Goal: Use online tool/utility: Use online tool/utility

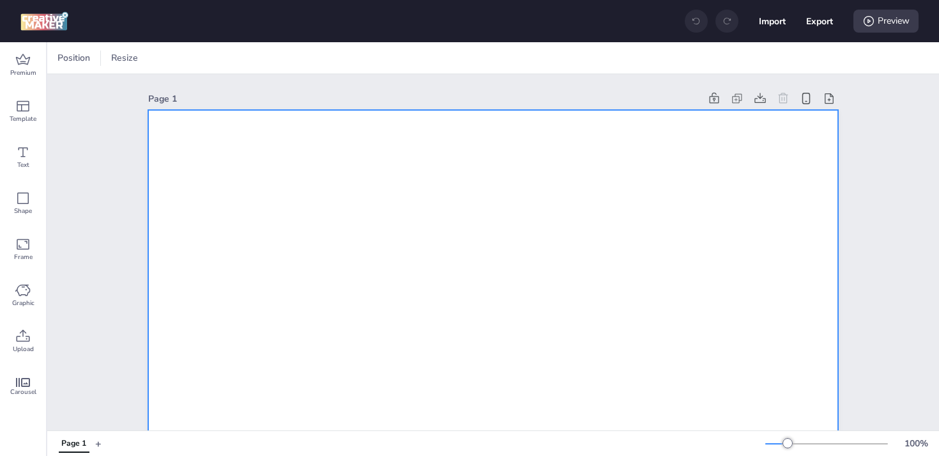
click at [117, 59] on div at bounding box center [114, 58] width 13 height 13
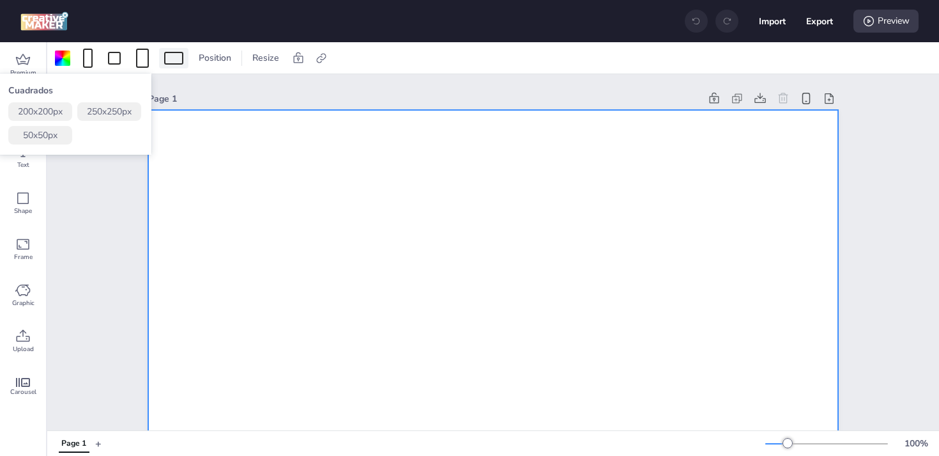
click at [172, 56] on div at bounding box center [173, 58] width 19 height 13
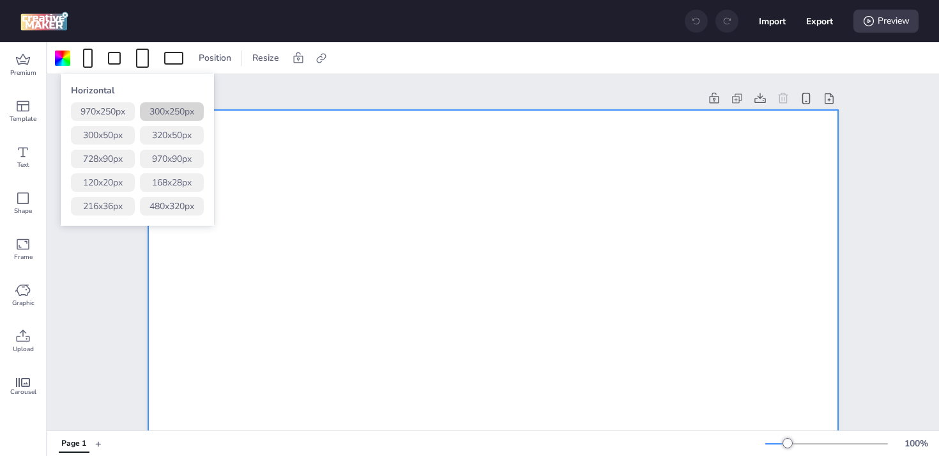
click at [164, 109] on button "300 x 250 px" at bounding box center [172, 111] width 64 height 19
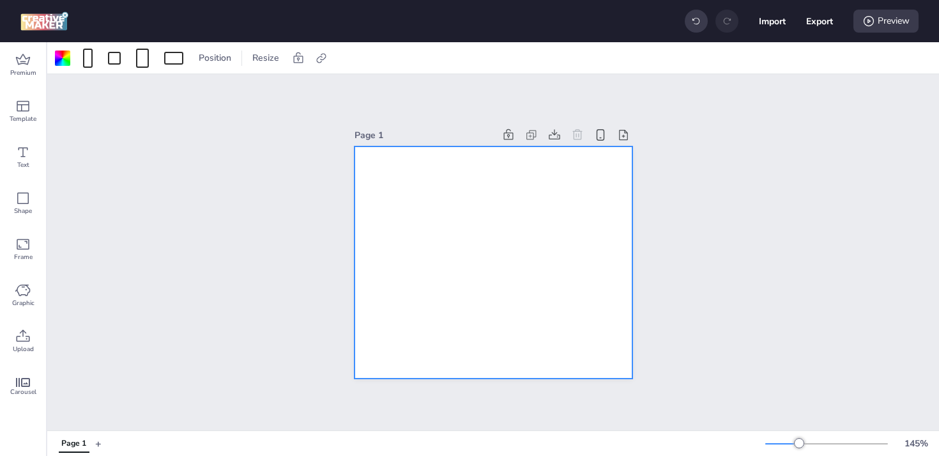
click at [463, 275] on div at bounding box center [494, 262] width 278 height 232
click at [28, 342] on icon at bounding box center [22, 336] width 15 height 15
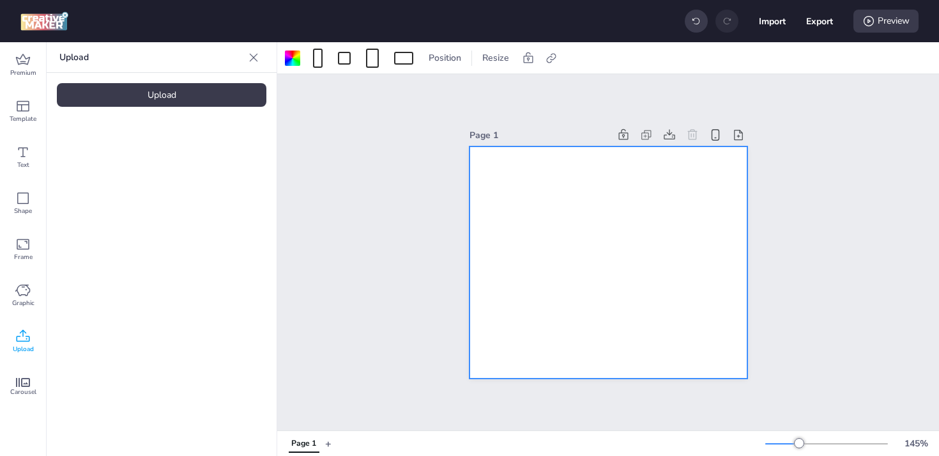
click at [173, 97] on div "Upload" at bounding box center [162, 95] width 210 height 24
click at [114, 180] on img at bounding box center [108, 178] width 78 height 13
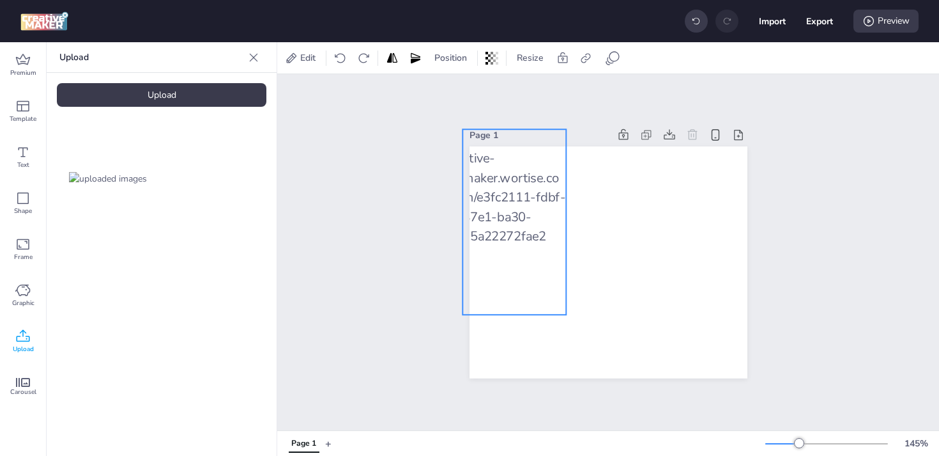
drag, startPoint x: 634, startPoint y: 307, endPoint x: 539, endPoint y: 267, distance: 102.8
click at [539, 267] on div at bounding box center [515, 221] width 104 height 185
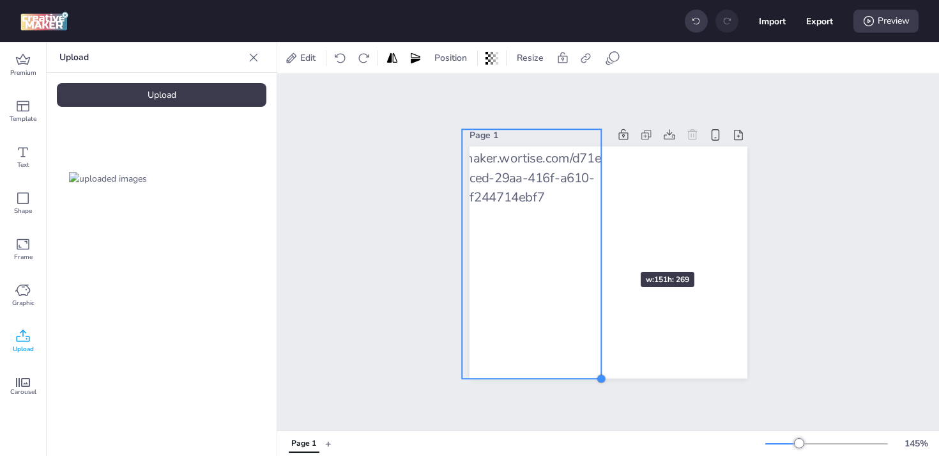
drag, startPoint x: 567, startPoint y: 316, endPoint x: 602, endPoint y: 249, distance: 75.8
click at [602, 249] on div at bounding box center [609, 262] width 278 height 232
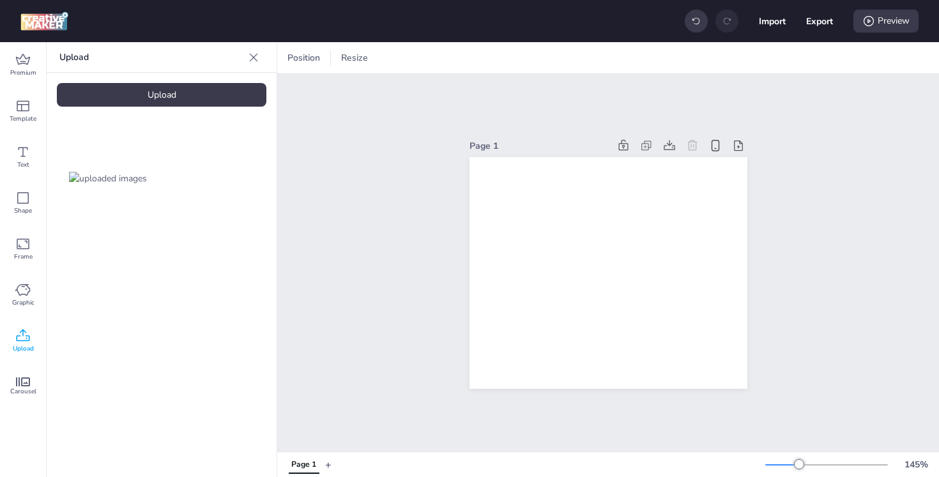
click at [171, 87] on div "Upload" at bounding box center [162, 95] width 210 height 24
click at [223, 180] on img at bounding box center [215, 178] width 78 height 13
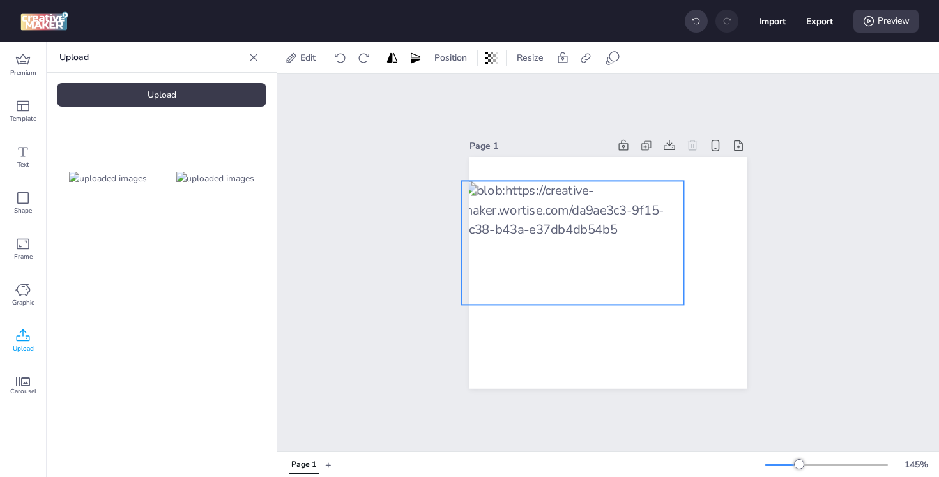
drag, startPoint x: 626, startPoint y: 277, endPoint x: 590, endPoint y: 247, distance: 46.7
click at [590, 247] on div at bounding box center [572, 244] width 222 height 124
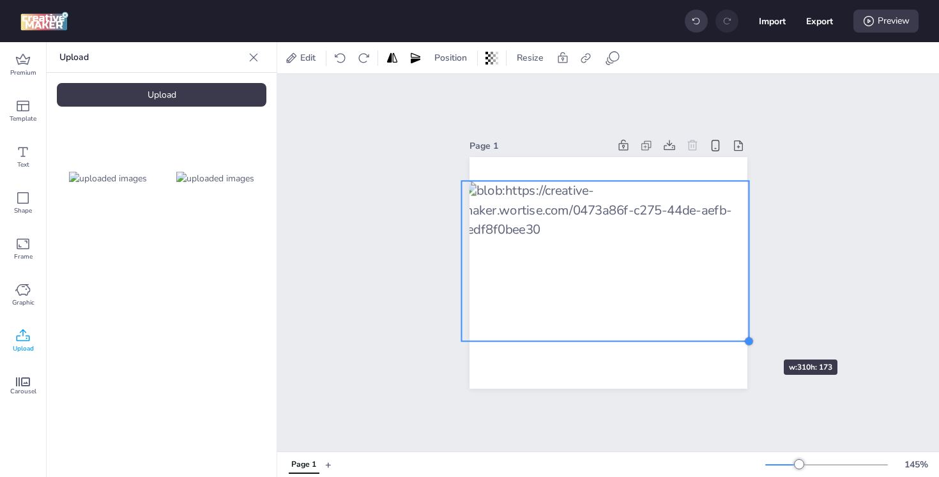
drag, startPoint x: 681, startPoint y: 305, endPoint x: 746, endPoint y: 337, distance: 72.3
click at [746, 337] on div at bounding box center [749, 341] width 10 height 10
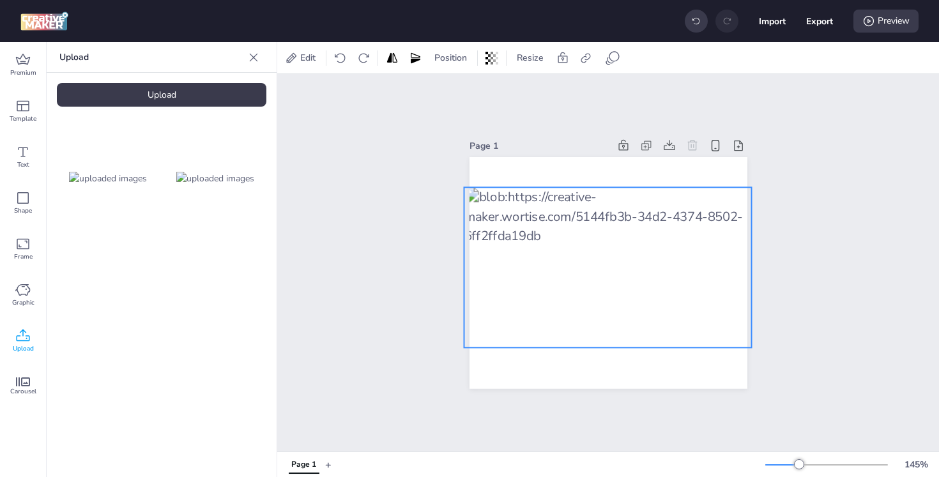
drag, startPoint x: 690, startPoint y: 299, endPoint x: 692, endPoint y: 305, distance: 6.9
click at [692, 305] on div at bounding box center [608, 268] width 288 height 160
click at [911, 291] on div "Page 1" at bounding box center [608, 263] width 662 height 378
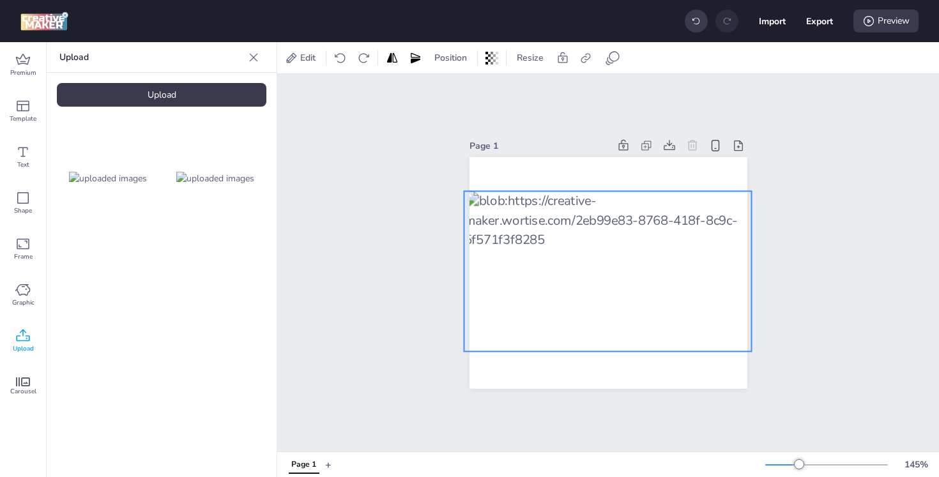
click at [603, 318] on div at bounding box center [608, 272] width 288 height 160
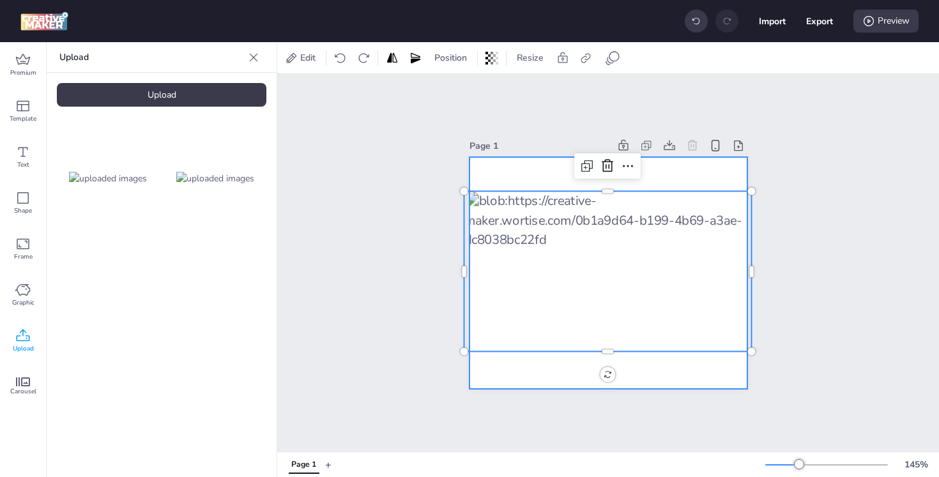
click at [580, 378] on div at bounding box center [609, 273] width 278 height 232
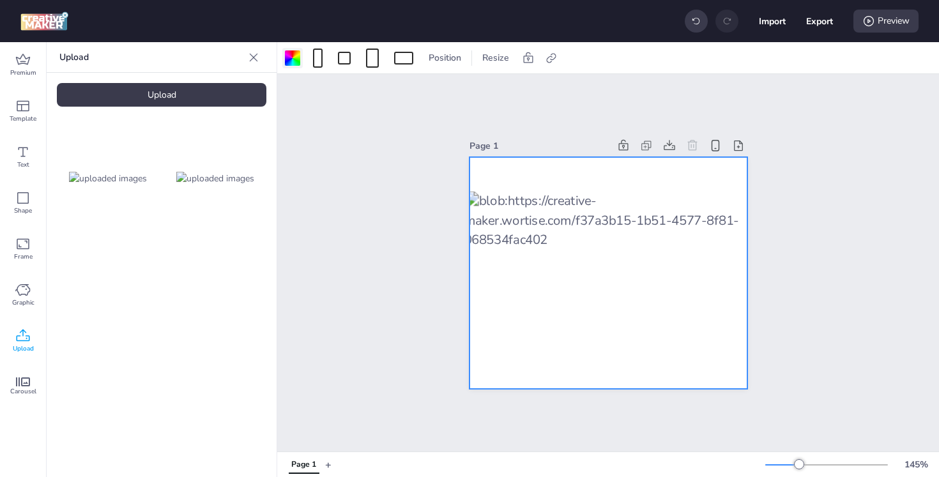
click at [287, 63] on div at bounding box center [292, 57] width 15 height 15
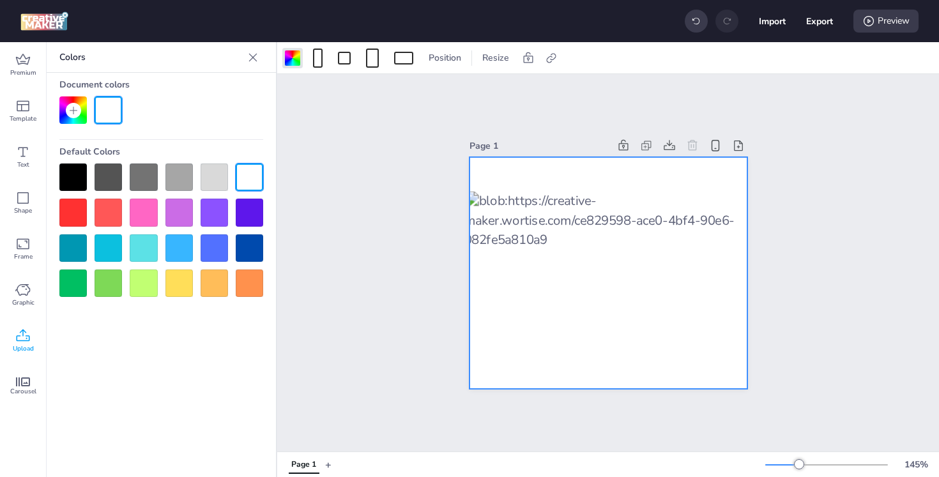
click at [73, 114] on icon at bounding box center [73, 110] width 10 height 10
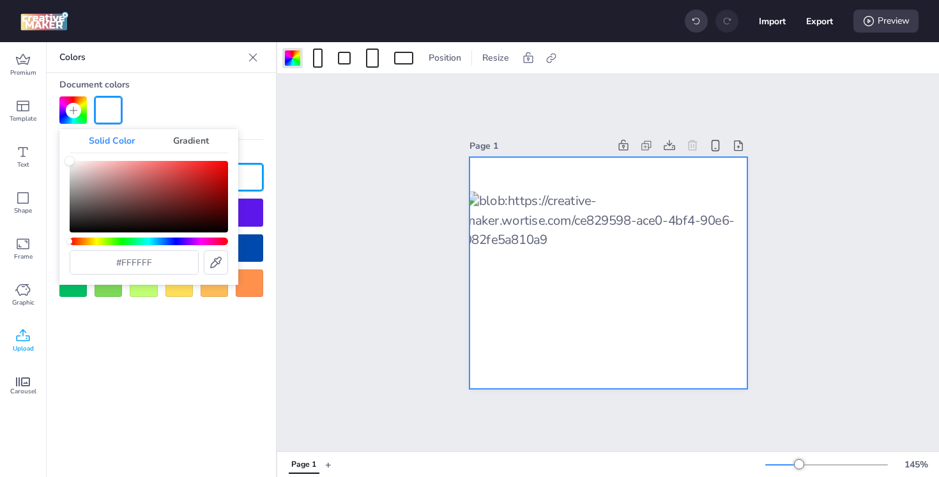
click at [215, 259] on icon at bounding box center [216, 263] width 12 height 12
type input "#ffe600"
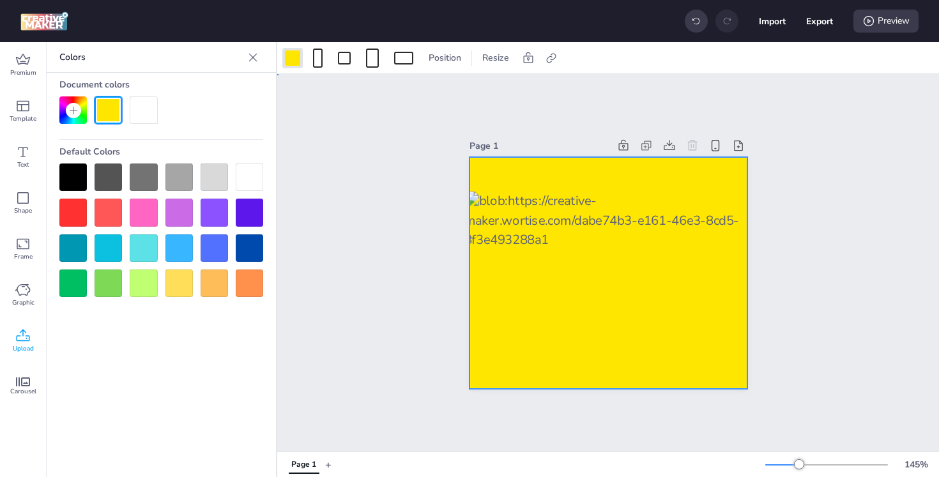
click at [821, 143] on div "Page 1" at bounding box center [608, 263] width 662 height 378
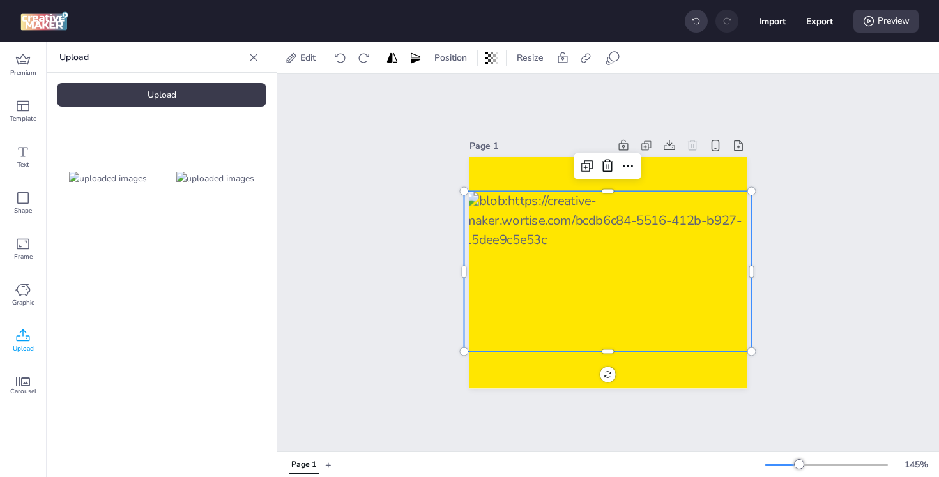
click at [598, 217] on div at bounding box center [608, 272] width 288 height 160
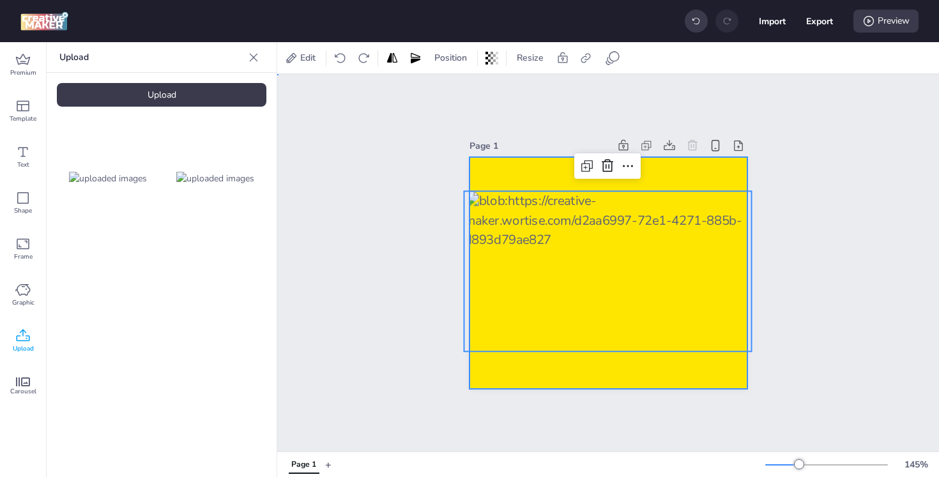
click at [543, 177] on div at bounding box center [609, 273] width 278 height 232
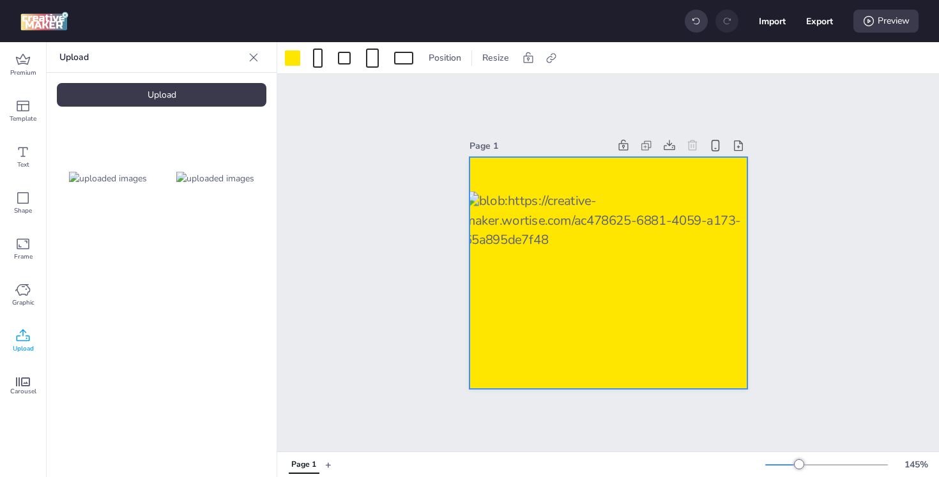
click at [562, 176] on div at bounding box center [609, 273] width 278 height 232
click at [554, 62] on icon at bounding box center [551, 58] width 13 height 13
click at [499, 88] on span "Activate hyperlink" at bounding box center [468, 90] width 71 height 13
click at [424, 91] on input "Activate hyperlink" at bounding box center [420, 95] width 8 height 8
checkbox input "true"
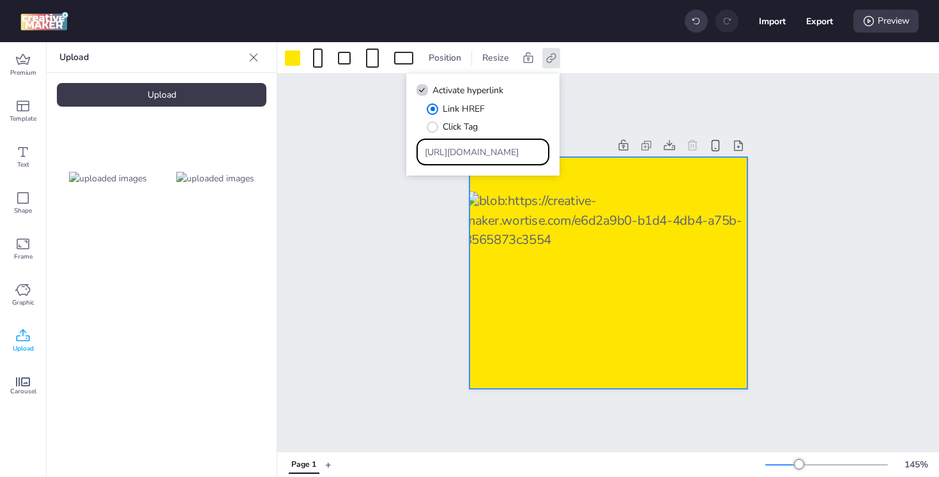
drag, startPoint x: 520, startPoint y: 155, endPoint x: 300, endPoint y: 144, distance: 220.1
click at [300, 144] on body "Import Export Preview Premium Template Text Shape Frame Graphic Upload Carousel…" at bounding box center [469, 238] width 939 height 477
paste input "[DOMAIN_NAME][URL][DATE]"
type input "[URL][DOMAIN_NAME][DATE]"
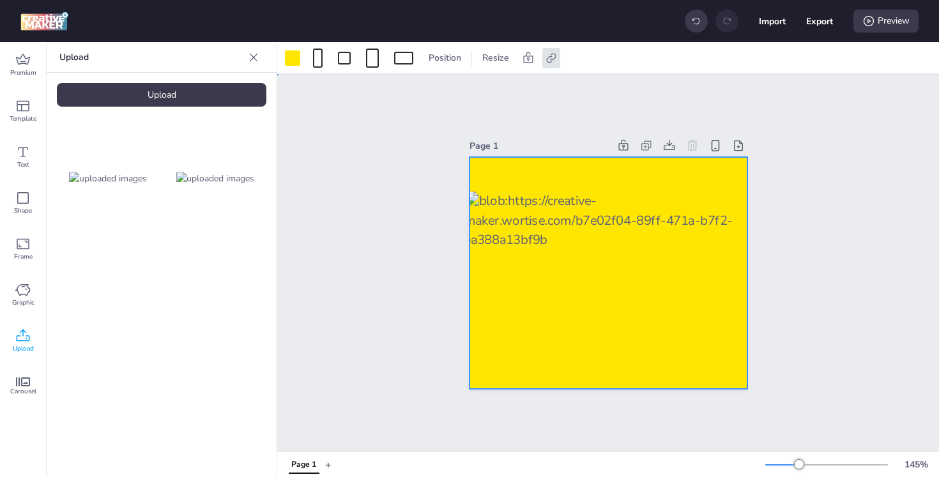
click at [808, 203] on div "Page 1" at bounding box center [608, 263] width 662 height 378
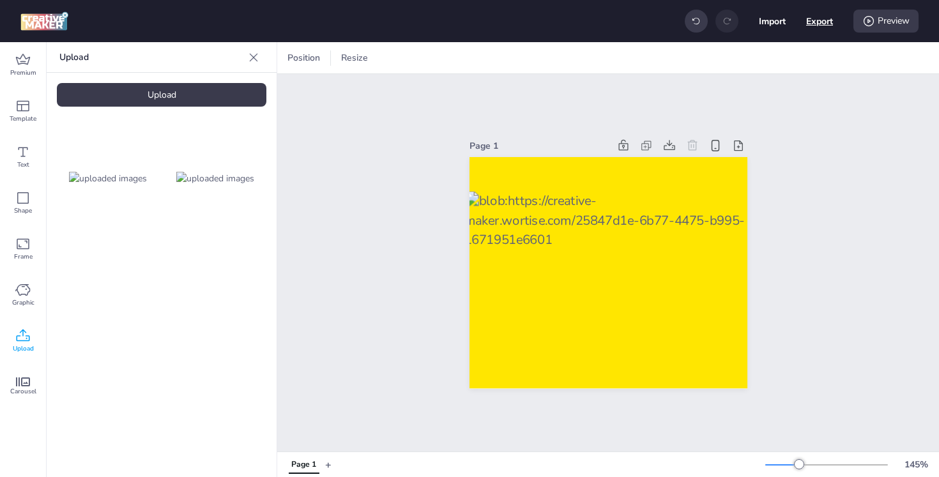
click at [814, 17] on button "Export" at bounding box center [820, 21] width 27 height 27
select select "html"
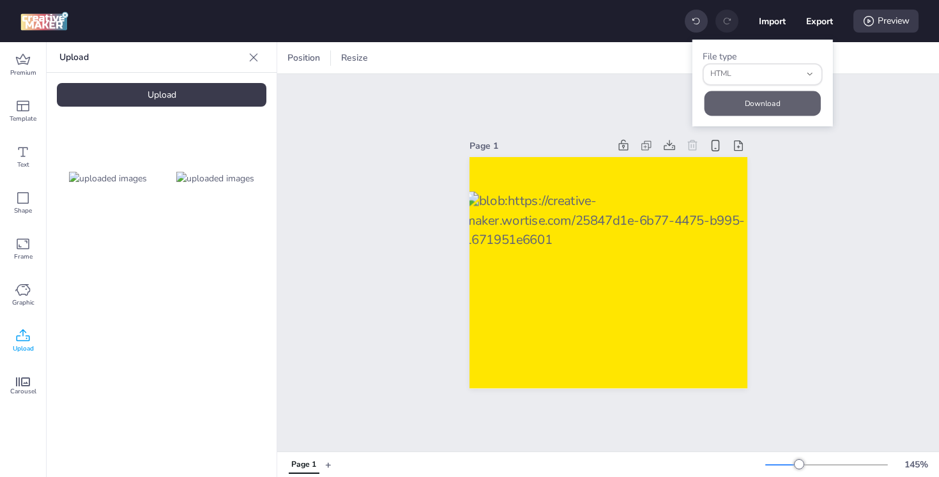
click at [755, 101] on button "Download" at bounding box center [763, 103] width 116 height 25
